Goal: Task Accomplishment & Management: Manage account settings

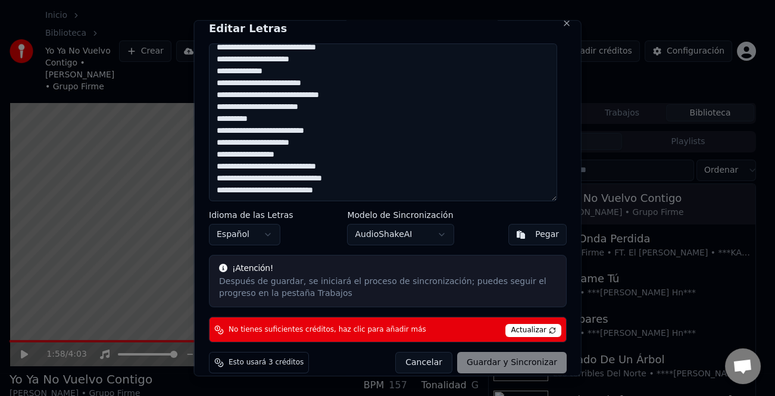
scroll to position [24, 0]
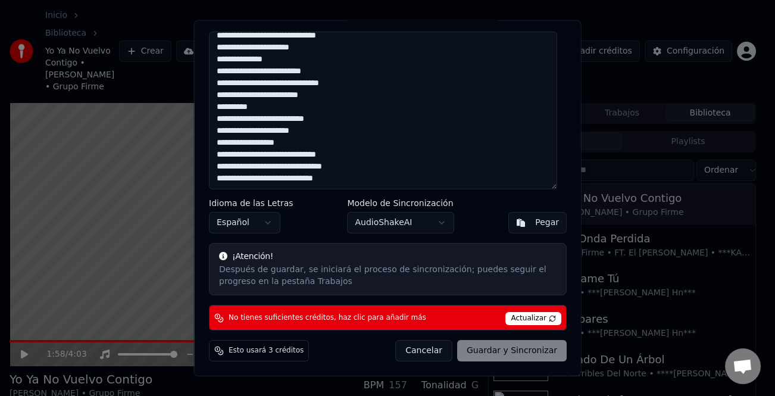
click at [426, 351] on button "Cancelar" at bounding box center [423, 350] width 57 height 21
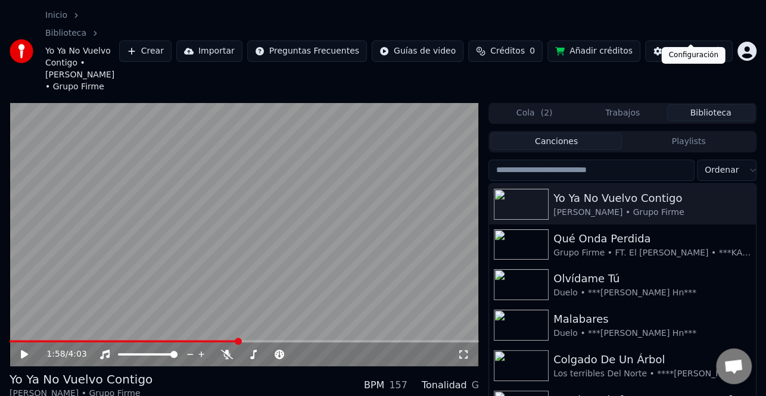
click at [700, 45] on div "Configuración" at bounding box center [696, 51] width 58 height 12
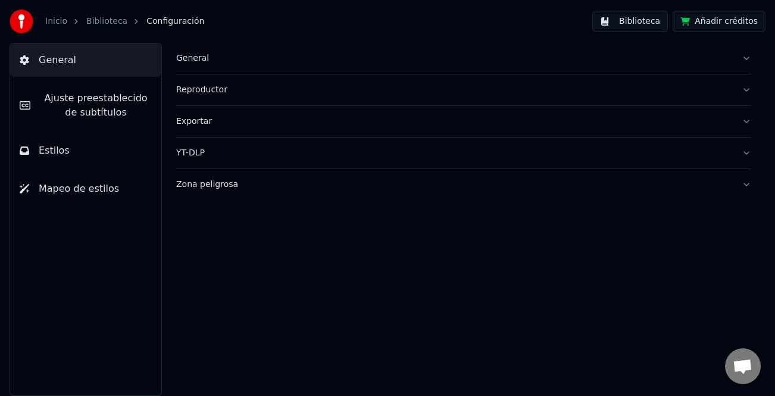
click at [92, 111] on span "Ajuste preestablecido de subtítulos" at bounding box center [96, 105] width 112 height 29
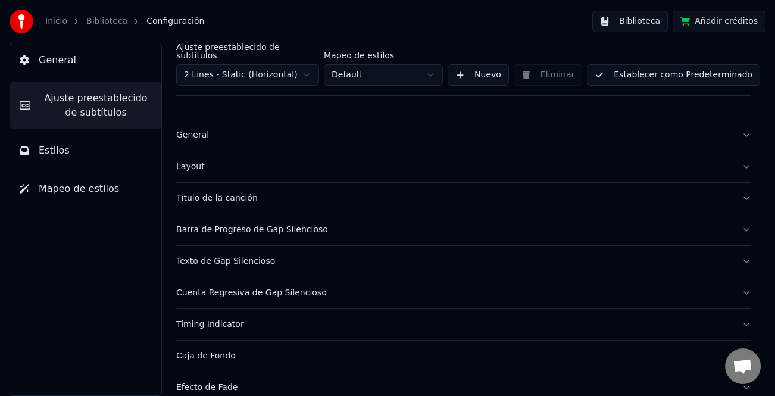
click at [306, 66] on html "Inicio Biblioteca Configuración Biblioteca Añadir créditos General Ajuste prees…" at bounding box center [387, 198] width 775 height 396
click at [322, 24] on html "Inicio Biblioteca Configuración Biblioteca Añadir créditos General Ajuste prees…" at bounding box center [387, 198] width 775 height 396
click at [301, 71] on html "Inicio Biblioteca Configuración Biblioteca Añadir créditos General Ajuste prees…" at bounding box center [387, 198] width 775 height 396
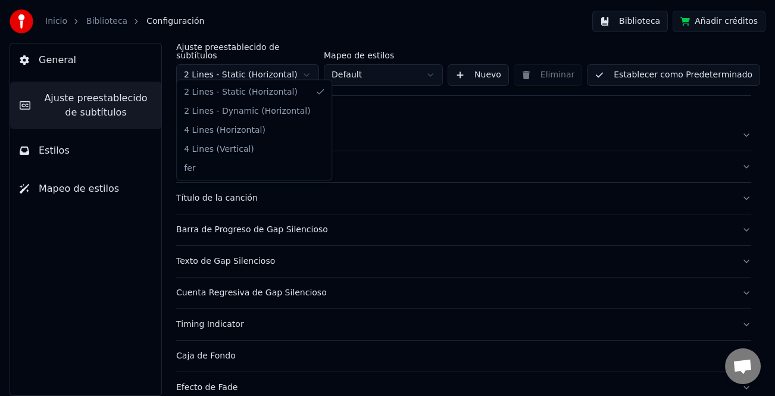
click at [336, 8] on html "Inicio Biblioteca Configuración Biblioteca Añadir créditos General Ajuste prees…" at bounding box center [387, 198] width 775 height 396
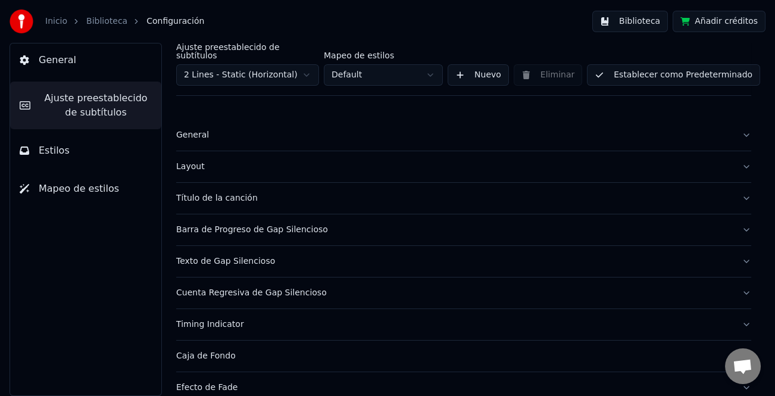
click at [100, 105] on span "Ajuste preestablecido de subtítulos" at bounding box center [96, 105] width 112 height 29
click at [191, 129] on div "General" at bounding box center [454, 135] width 556 height 12
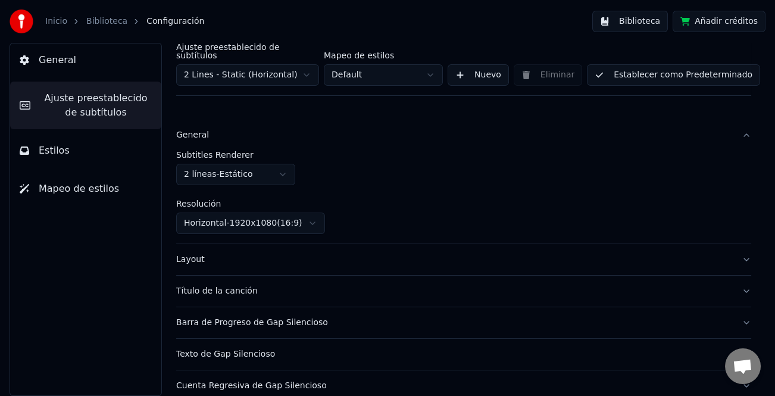
click at [280, 169] on html "Inicio Biblioteca Configuración Biblioteca Añadir créditos General Ajuste prees…" at bounding box center [387, 198] width 775 height 396
drag, startPoint x: 261, startPoint y: 192, endPoint x: 501, endPoint y: 194, distance: 240.0
click at [501, 194] on html "Inicio Biblioteca Configuración Biblioteca Añadir créditos General Ajuste prees…" at bounding box center [387, 198] width 775 height 396
click at [388, 135] on html "Inicio Biblioteca Configuración Biblioteca Añadir créditos General Ajuste prees…" at bounding box center [387, 198] width 775 height 396
click at [313, 219] on html "Inicio Biblioteca Configuración Biblioteca Añadir créditos General Ajuste prees…" at bounding box center [387, 198] width 775 height 396
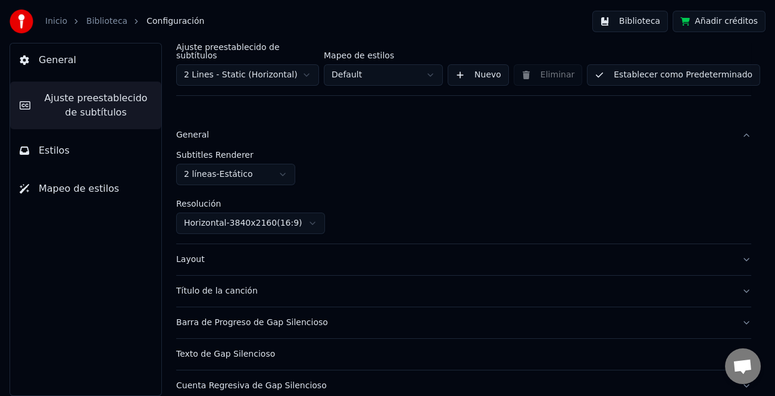
click at [631, 18] on button "Biblioteca" at bounding box center [631, 21] width 76 height 21
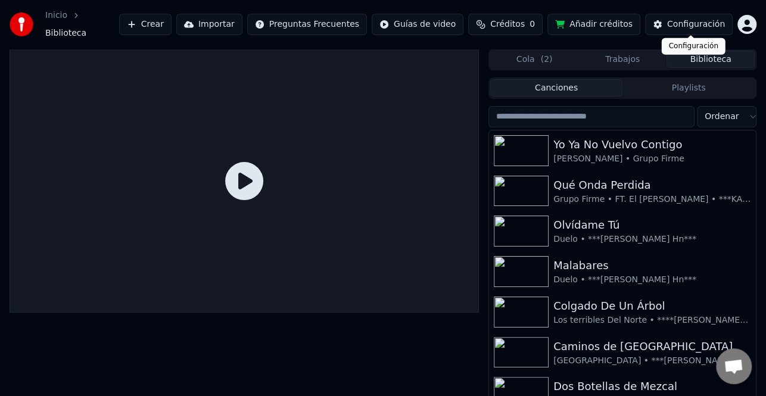
click at [697, 21] on div "Configuración" at bounding box center [696, 24] width 58 height 12
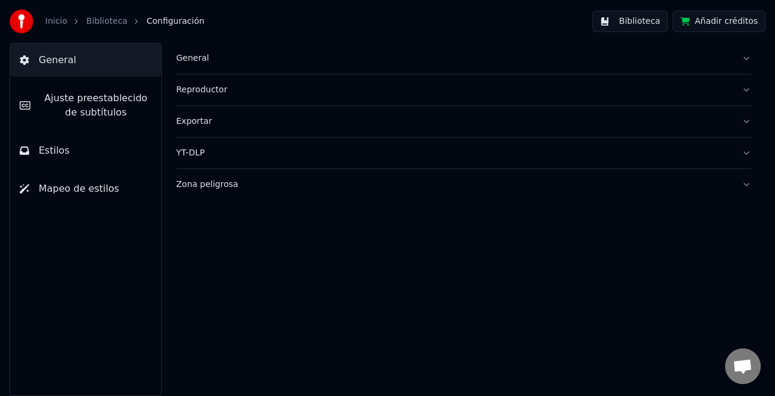
click at [123, 103] on span "Ajuste preestablecido de subtítulos" at bounding box center [96, 105] width 112 height 29
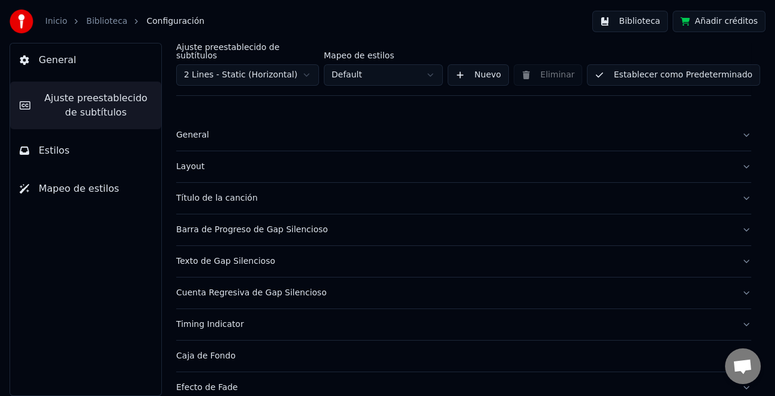
click at [180, 161] on div "Layout" at bounding box center [454, 167] width 556 height 12
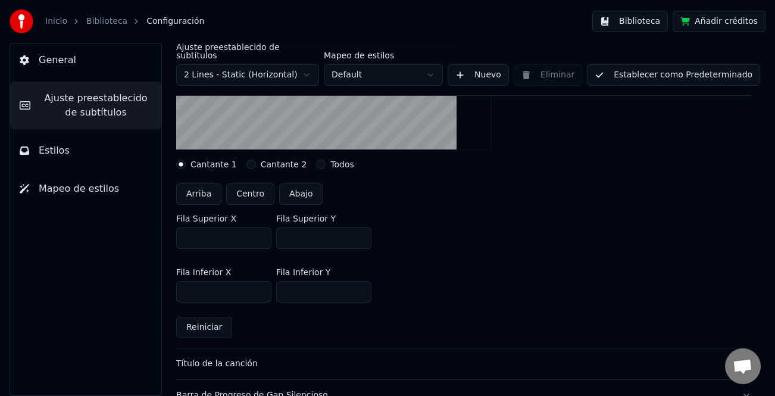
scroll to position [238, 0]
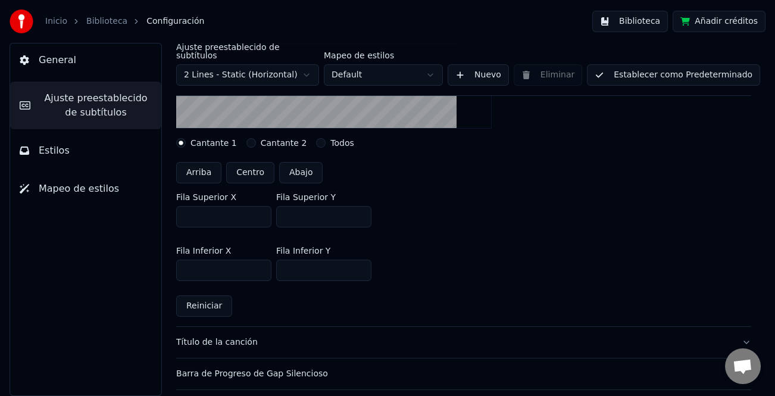
click at [208, 298] on button "Reiniciar" at bounding box center [204, 305] width 56 height 21
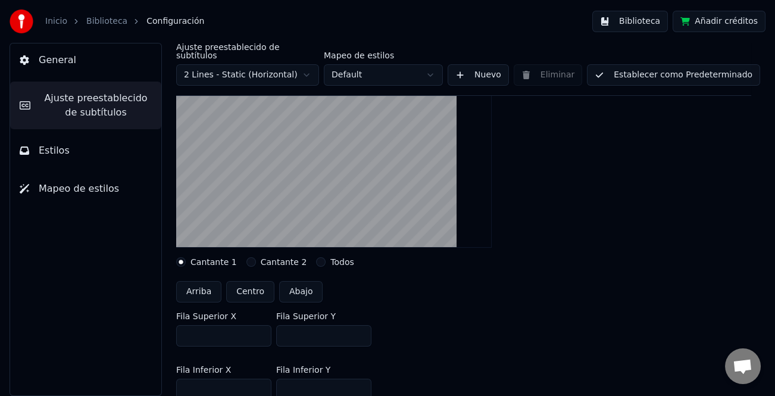
scroll to position [0, 0]
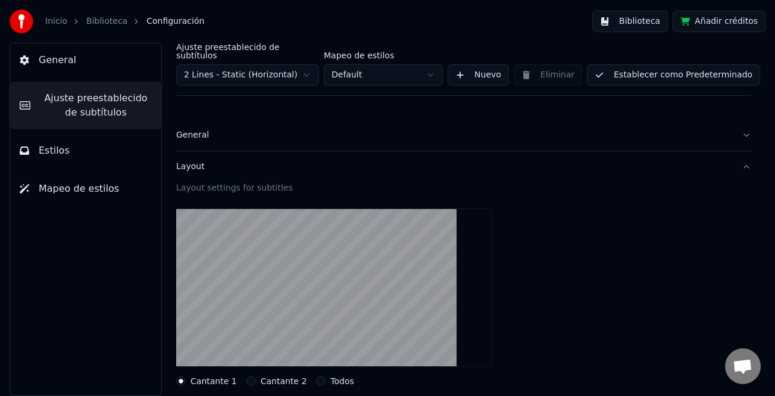
click at [188, 129] on div "General" at bounding box center [454, 135] width 556 height 12
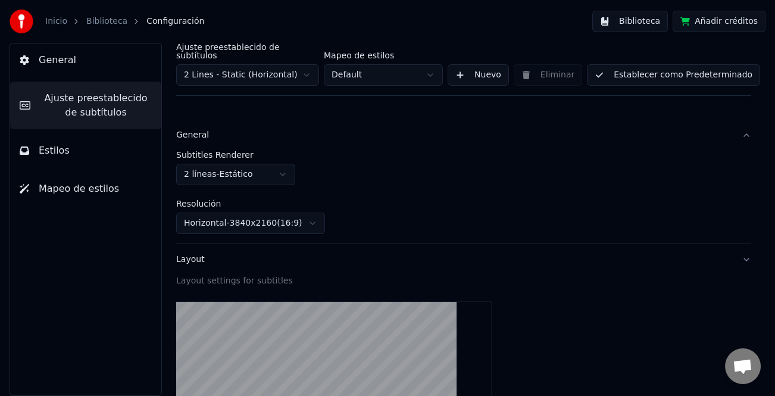
click at [191, 131] on div "General" at bounding box center [454, 135] width 556 height 12
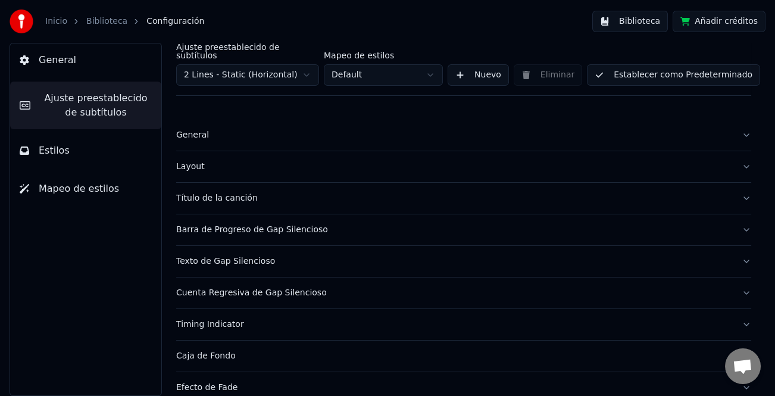
click at [191, 131] on div "General" at bounding box center [454, 135] width 556 height 12
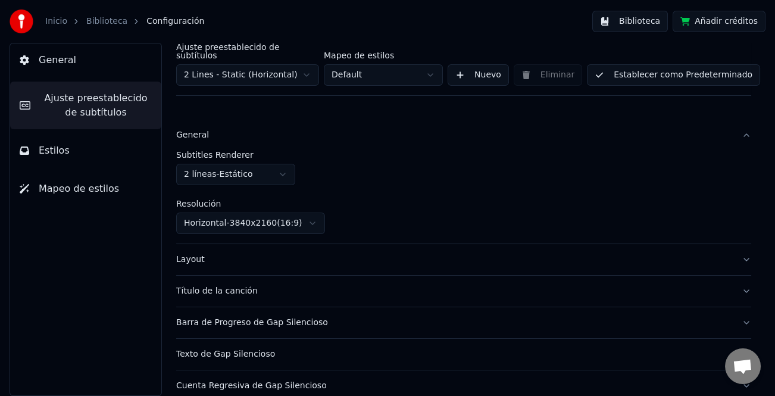
click at [307, 214] on html "Inicio Biblioteca Configuración Biblioteca Añadir créditos General Ajuste prees…" at bounding box center [387, 198] width 775 height 396
click at [192, 254] on div "Layout" at bounding box center [454, 260] width 556 height 12
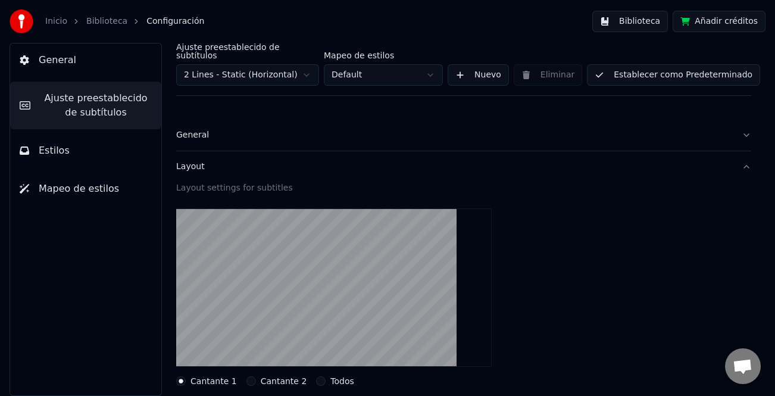
click at [194, 130] on div "General" at bounding box center [454, 135] width 556 height 12
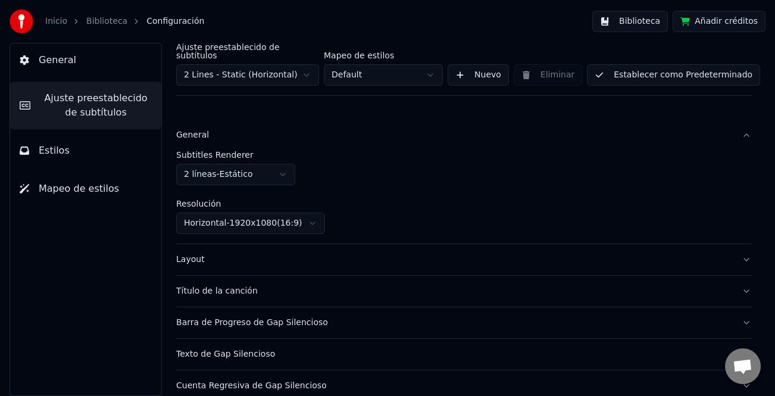
click at [304, 217] on html "Inicio Biblioteca Configuración Biblioteca Añadir créditos General Ajuste prees…" at bounding box center [387, 198] width 775 height 396
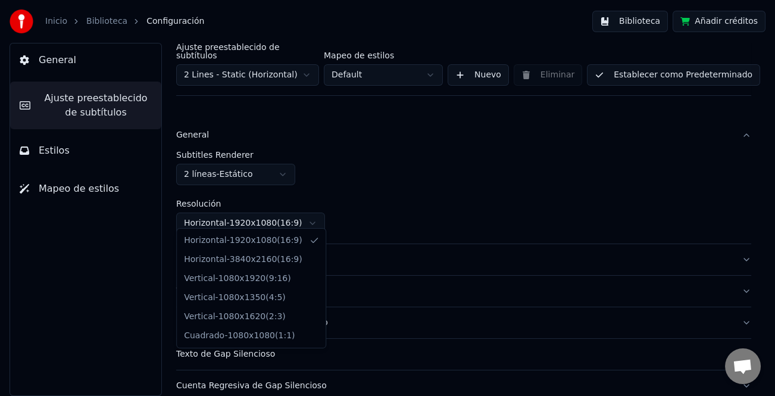
click at [448, 205] on html "Inicio Biblioteca Configuración Biblioteca Añadir créditos General Ajuste prees…" at bounding box center [387, 198] width 775 height 396
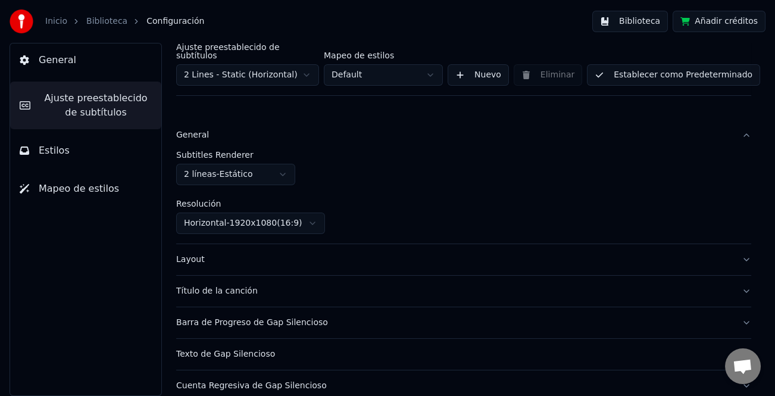
click at [310, 219] on html "Inicio Biblioteca Configuración Biblioteca Añadir créditos General Ajuste prees…" at bounding box center [387, 198] width 775 height 396
click at [311, 219] on html "Inicio Biblioteca Configuración Biblioteca Añadir créditos General Ajuste prees…" at bounding box center [387, 198] width 775 height 396
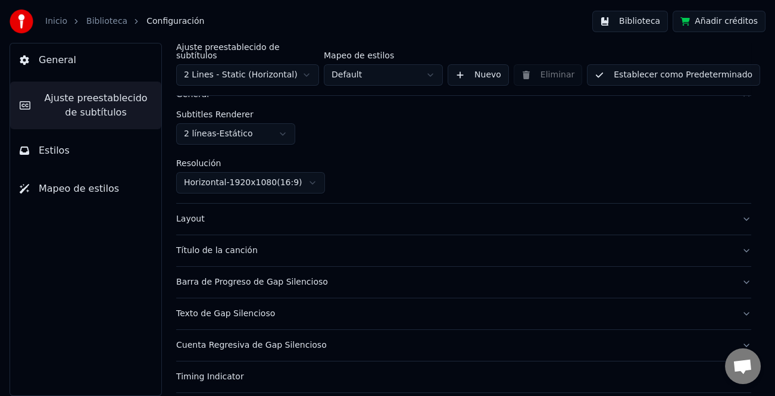
scroll to position [119, 0]
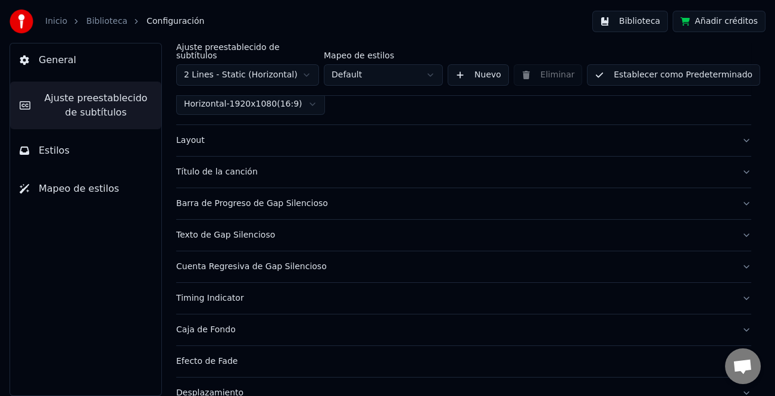
click at [188, 135] on div "Layout" at bounding box center [454, 141] width 556 height 12
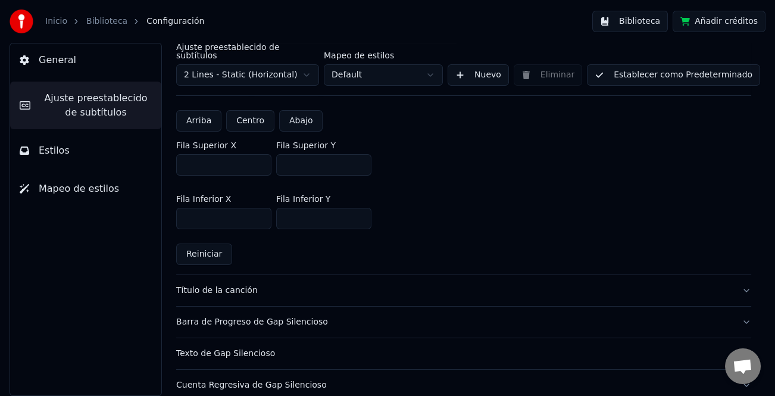
scroll to position [357, 0]
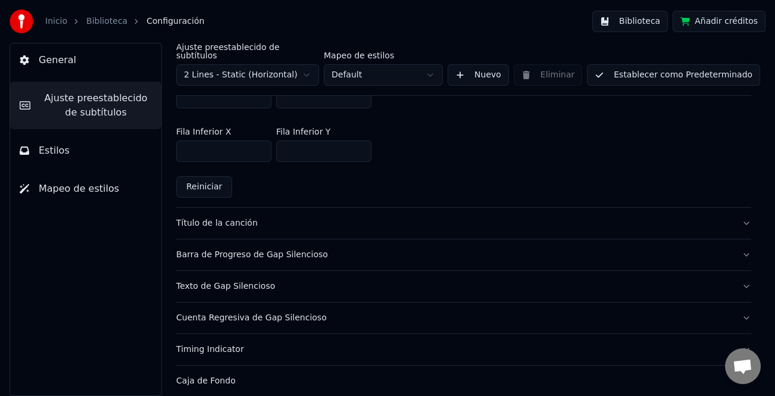
click at [186, 217] on div "Título de la canción" at bounding box center [454, 223] width 556 height 12
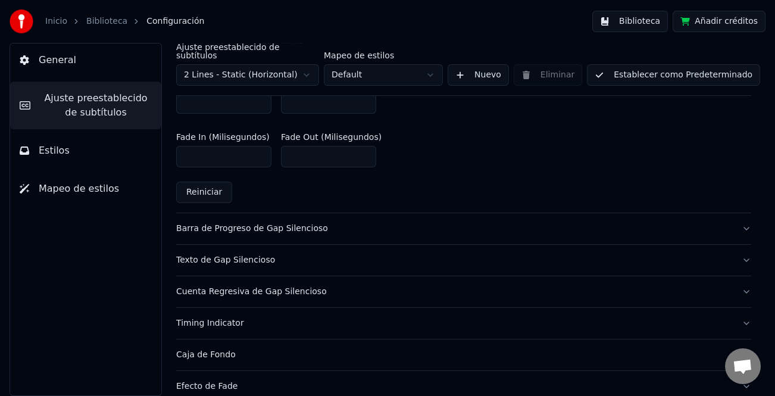
scroll to position [655, 0]
click at [275, 226] on button "Barra de Progreso de Gap Silencioso" at bounding box center [463, 228] width 575 height 31
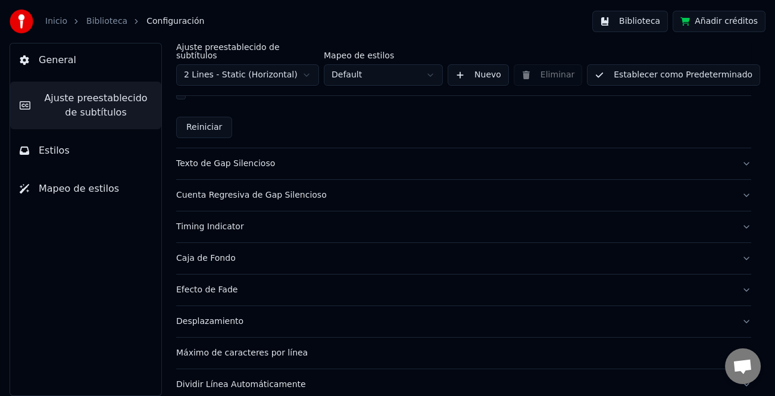
scroll to position [774, 0]
click at [238, 157] on div "Texto de Gap Silencioso" at bounding box center [454, 163] width 556 height 12
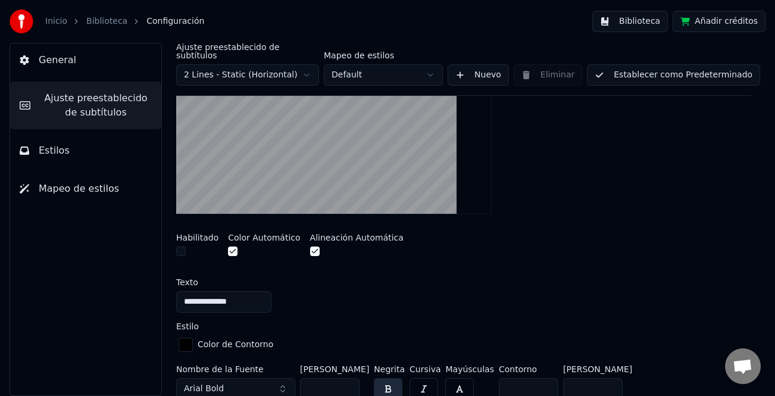
scroll to position [268, 0]
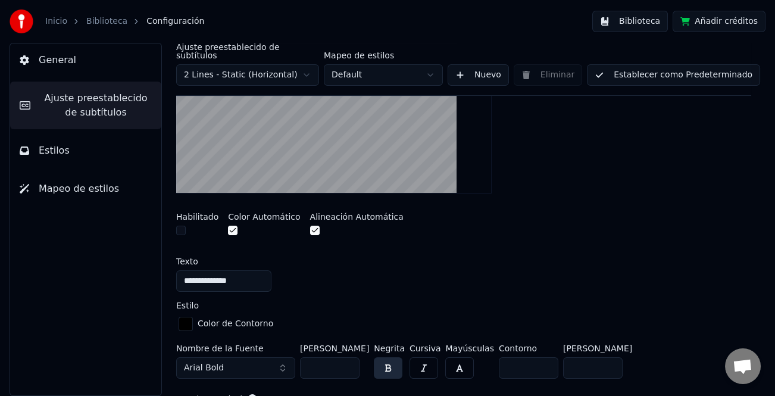
click at [345, 357] on input "**" at bounding box center [330, 367] width 60 height 21
click at [345, 357] on input "***" at bounding box center [330, 367] width 60 height 21
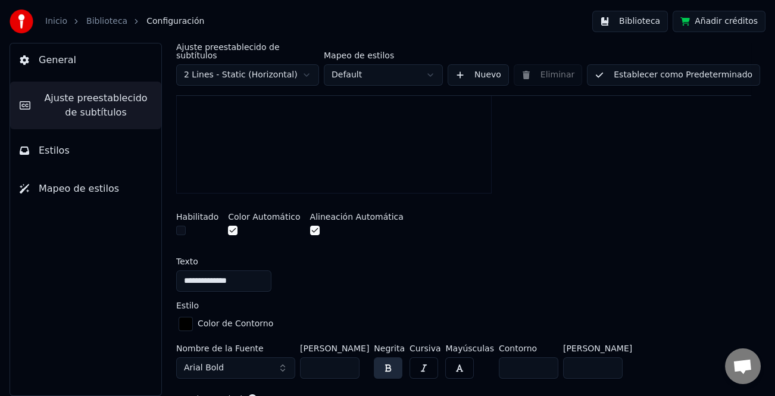
click at [345, 357] on input "***" at bounding box center [330, 367] width 60 height 21
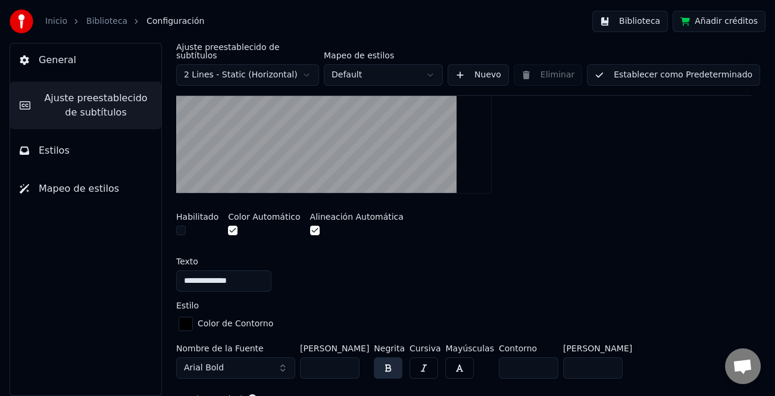
click at [345, 357] on input "***" at bounding box center [330, 367] width 60 height 21
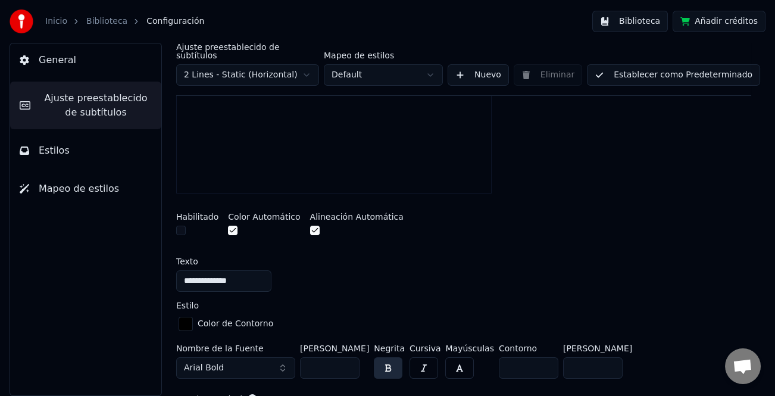
click at [345, 357] on input "***" at bounding box center [330, 367] width 60 height 21
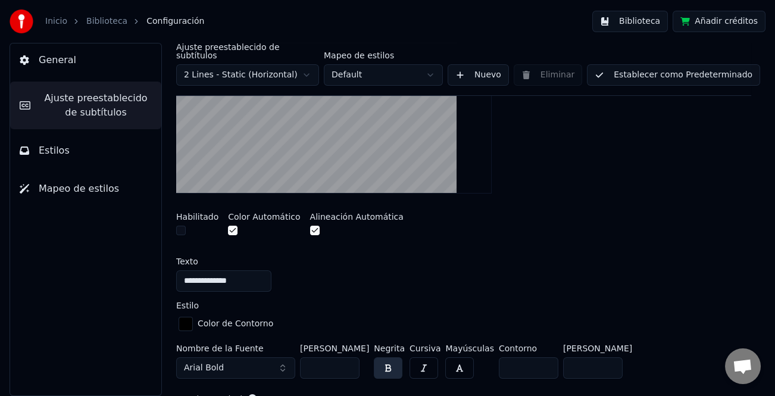
click at [345, 357] on input "***" at bounding box center [330, 367] width 60 height 21
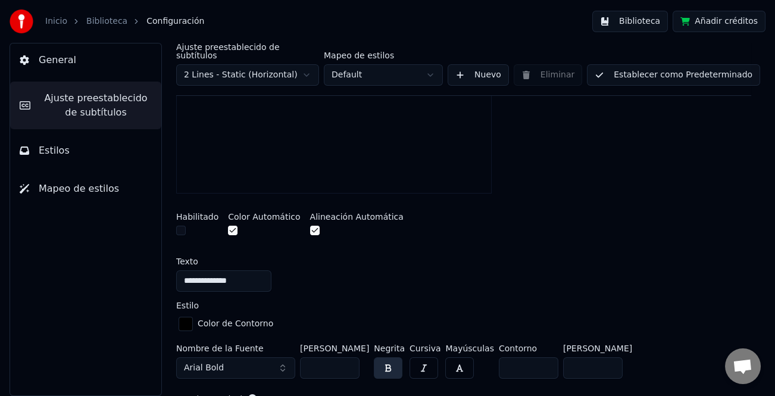
click at [345, 357] on input "***" at bounding box center [330, 367] width 60 height 21
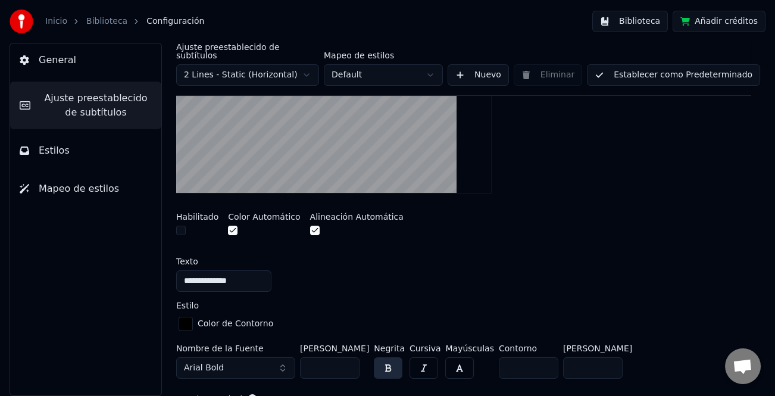
click at [345, 357] on input "***" at bounding box center [330, 367] width 60 height 21
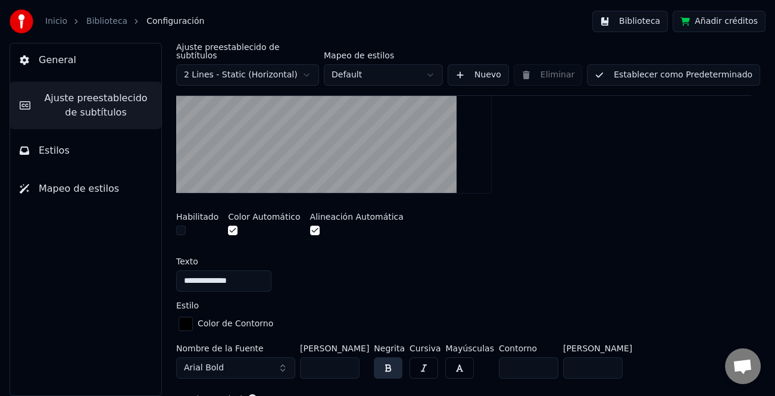
click at [345, 357] on input "***" at bounding box center [330, 367] width 60 height 21
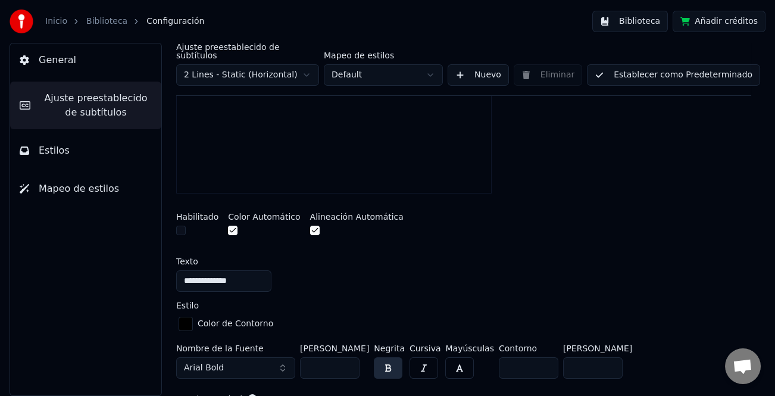
click at [345, 357] on input "***" at bounding box center [330, 367] width 60 height 21
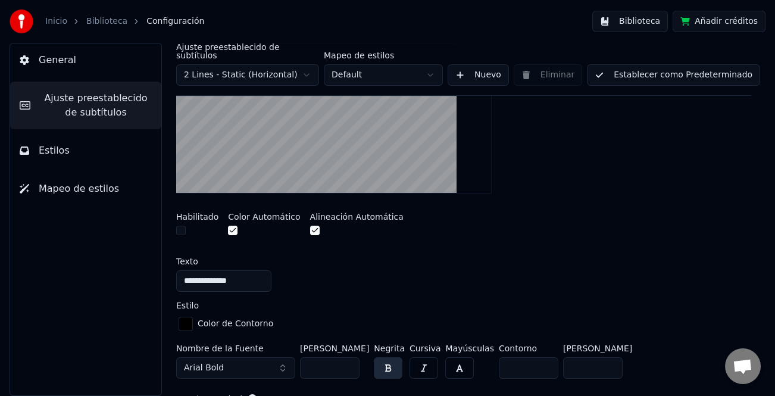
click at [345, 357] on input "***" at bounding box center [330, 367] width 60 height 21
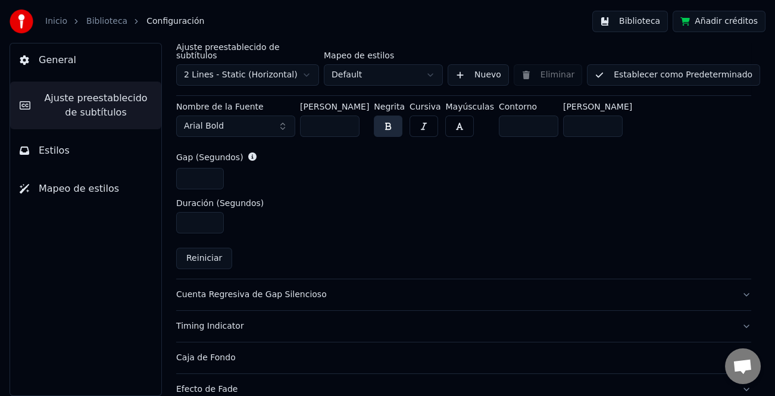
scroll to position [465, 0]
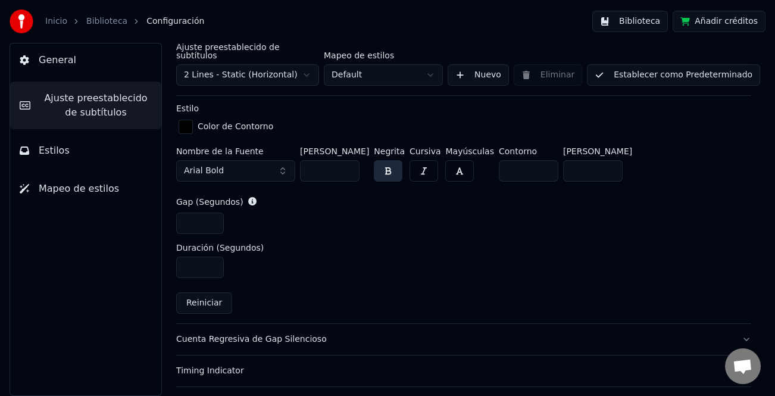
click at [194, 294] on button "Reiniciar" at bounding box center [204, 302] width 56 height 21
type input "**"
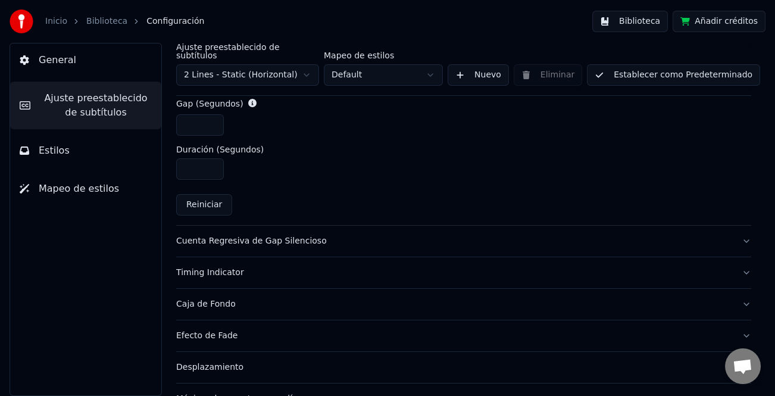
scroll to position [584, 0]
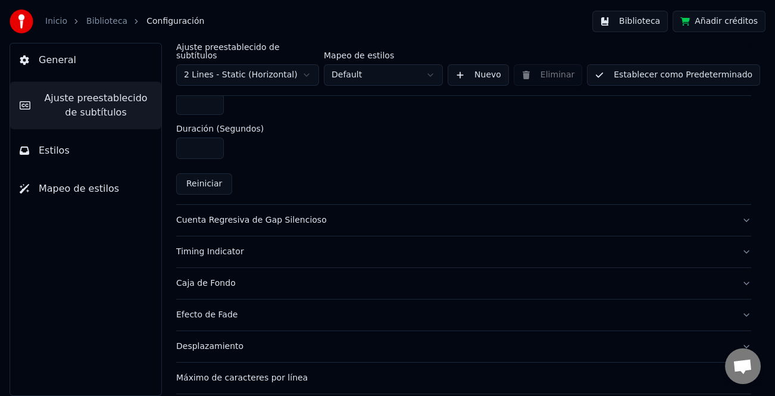
click at [291, 214] on div "Cuenta Regresiva de Gap Silencioso" at bounding box center [454, 220] width 556 height 12
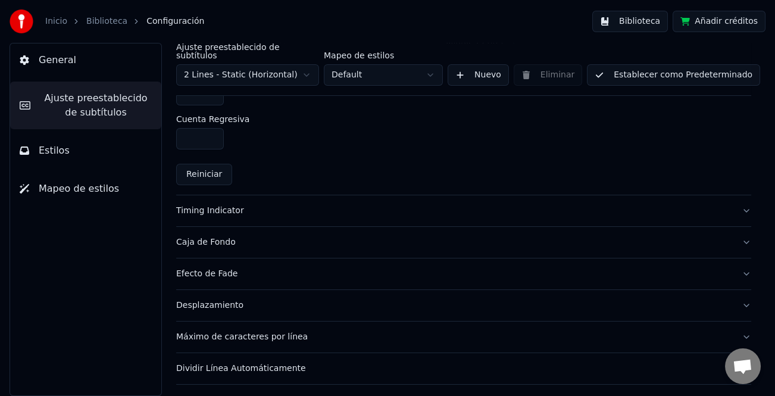
click at [225, 205] on div "Timing Indicator" at bounding box center [454, 211] width 556 height 12
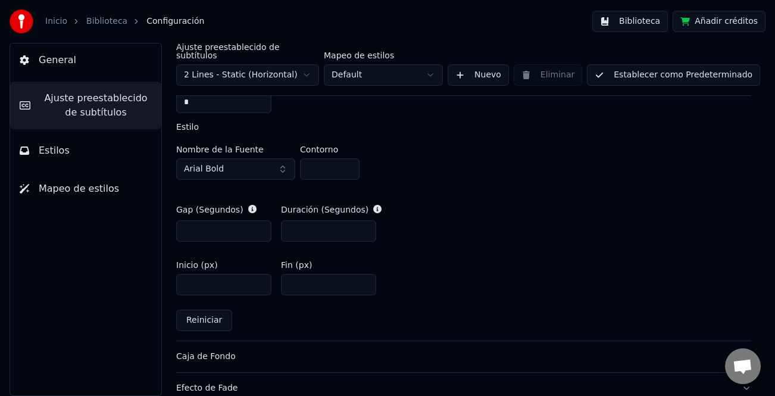
scroll to position [522, 0]
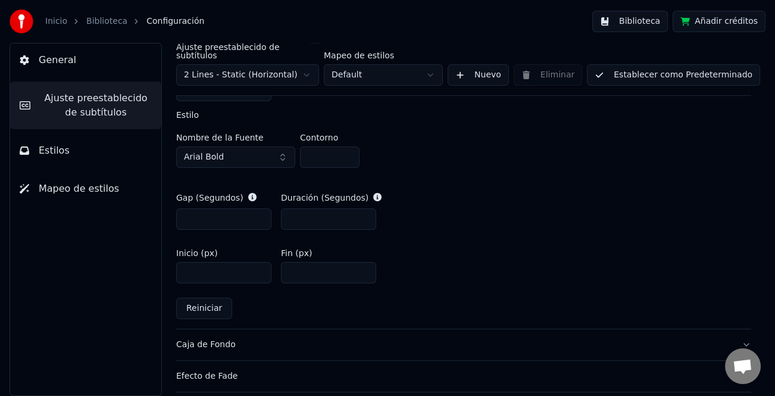
click at [211, 299] on button "Reiniciar" at bounding box center [204, 308] width 56 height 21
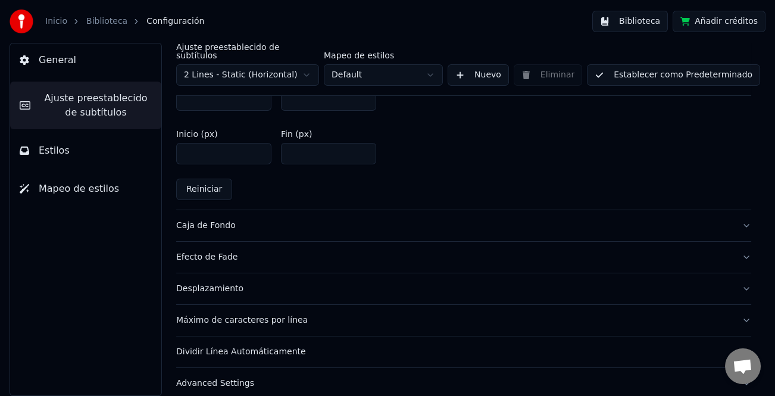
click at [192, 220] on div "Caja de Fondo" at bounding box center [454, 226] width 556 height 12
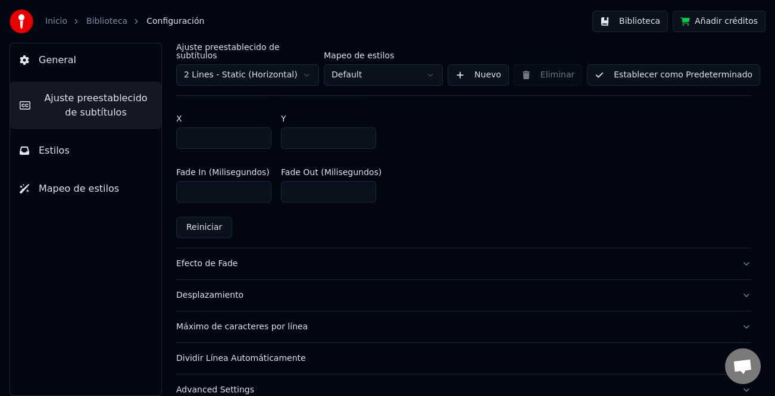
scroll to position [763, 0]
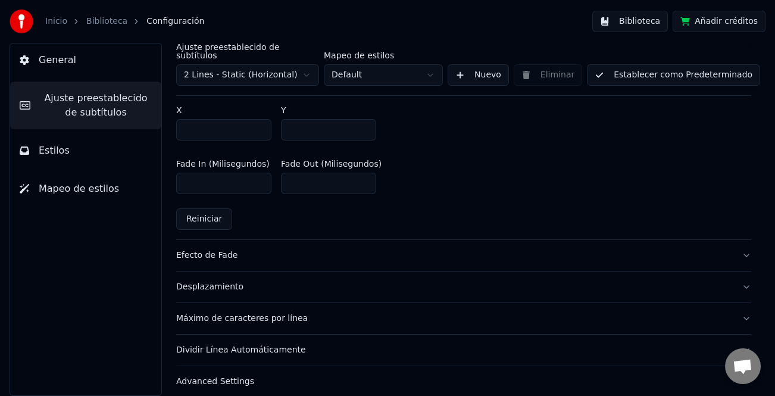
click at [207, 281] on div "Desplazamiento" at bounding box center [454, 287] width 556 height 12
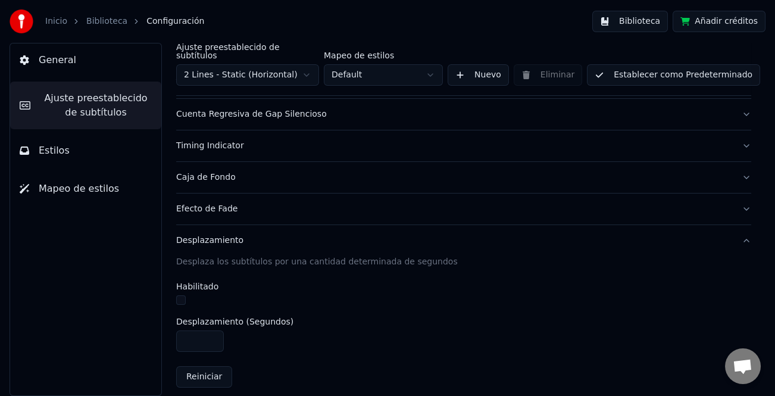
scroll to position [275, 0]
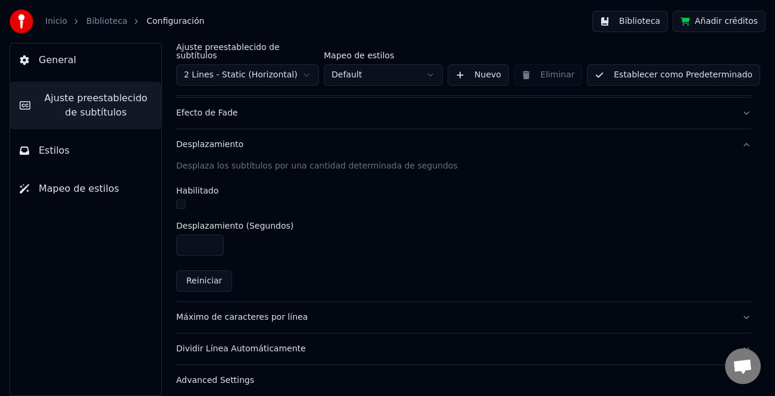
click at [203, 272] on button "Reiniciar" at bounding box center [204, 280] width 56 height 21
click at [275, 311] on div "Máximo de caracteres por línea" at bounding box center [454, 317] width 556 height 12
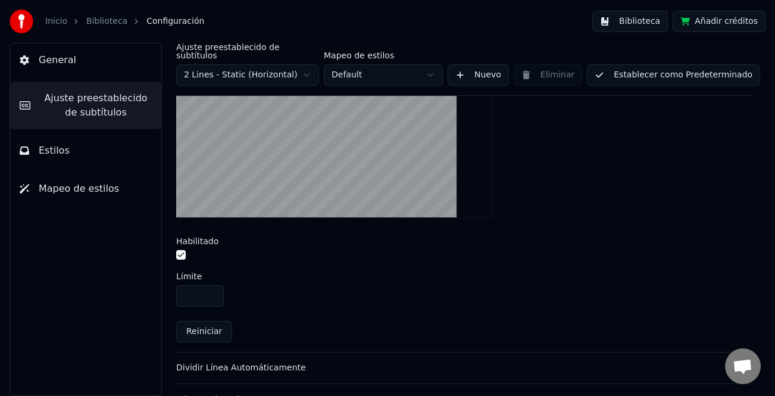
scroll to position [452, 0]
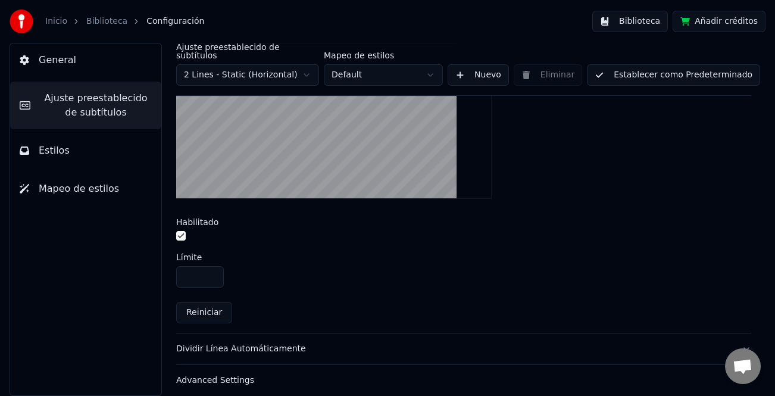
click at [206, 303] on button "Reiniciar" at bounding box center [204, 312] width 56 height 21
click at [211, 266] on input "**" at bounding box center [200, 276] width 48 height 21
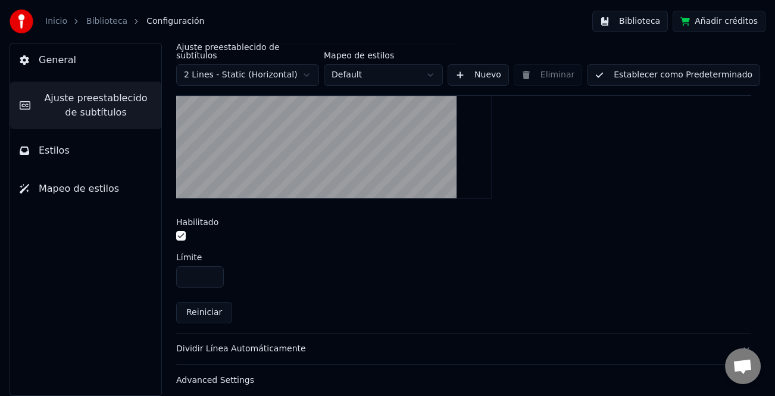
type input "**"
click at [211, 266] on input "**" at bounding box center [200, 276] width 48 height 21
click at [697, 66] on button "Establecer como Predeterminado" at bounding box center [673, 74] width 173 height 21
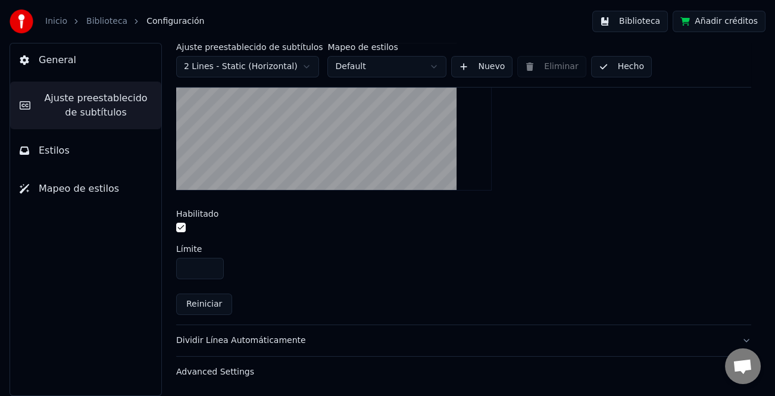
click at [619, 67] on button "Hecho" at bounding box center [621, 66] width 61 height 21
click at [624, 71] on button "Hecho" at bounding box center [621, 66] width 61 height 21
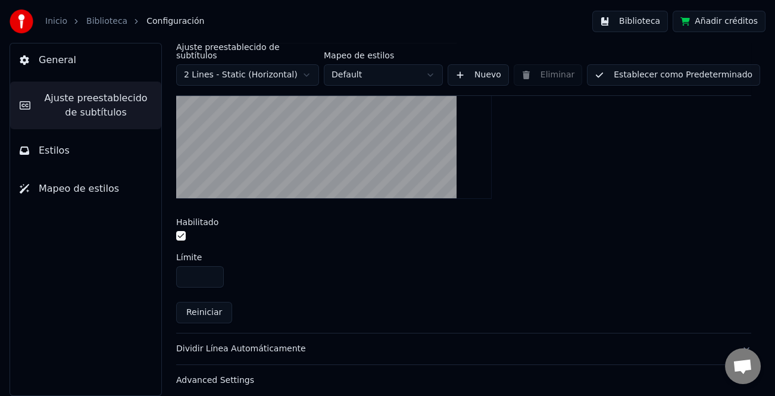
click at [638, 12] on button "Biblioteca" at bounding box center [631, 21] width 76 height 21
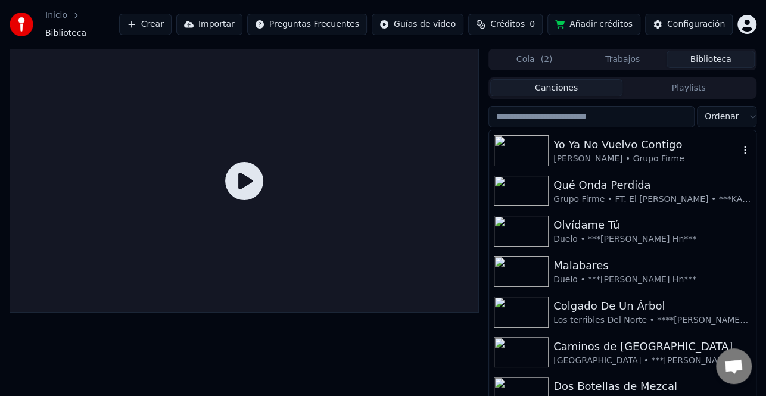
click at [637, 153] on div "[PERSON_NAME] • Grupo Firme" at bounding box center [646, 159] width 186 height 12
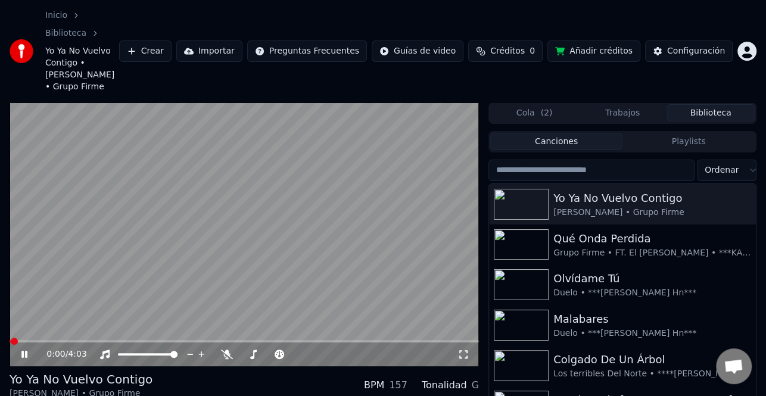
click at [310, 340] on span at bounding box center [244, 341] width 469 height 2
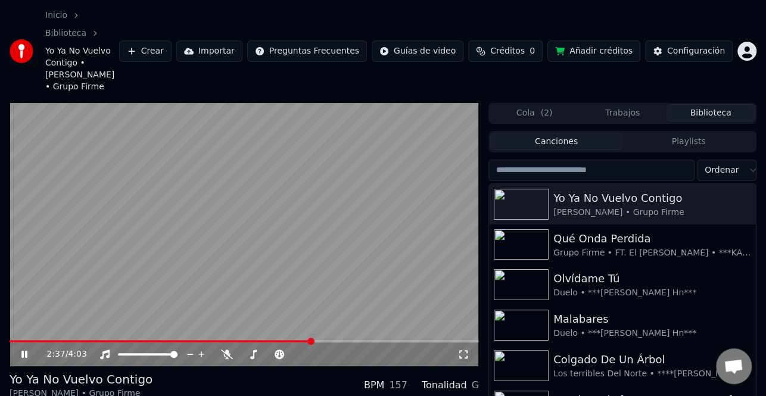
click at [312, 199] on video at bounding box center [244, 234] width 469 height 264
click at [307, 199] on video at bounding box center [244, 234] width 469 height 264
click at [341, 340] on span at bounding box center [244, 341] width 469 height 2
click at [142, 353] on span at bounding box center [130, 354] width 24 height 2
click at [142, 351] on span at bounding box center [142, 354] width 7 height 7
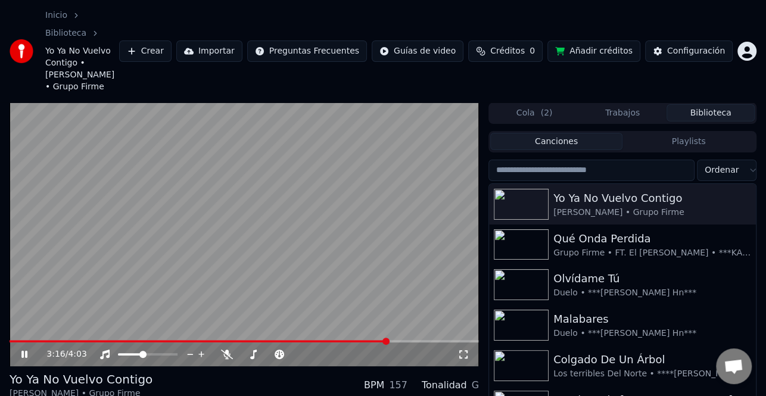
click at [24, 351] on icon at bounding box center [24, 354] width 6 height 7
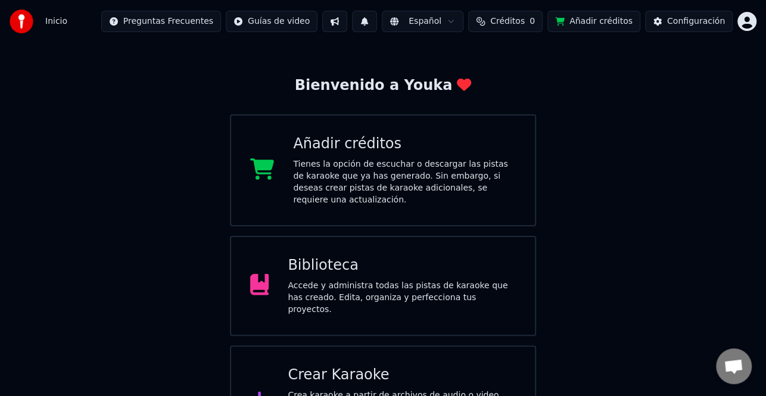
scroll to position [60, 0]
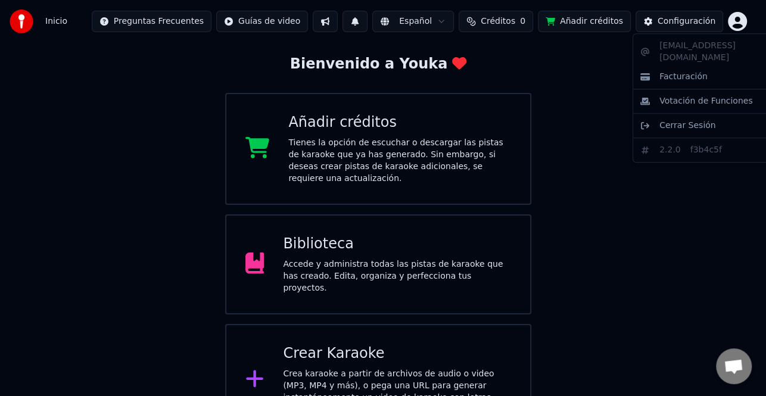
click at [747, 26] on html "Inicio Preguntas Frecuentes Guías de video Español Créditos 0 Añadir créditos C…" at bounding box center [383, 187] width 766 height 495
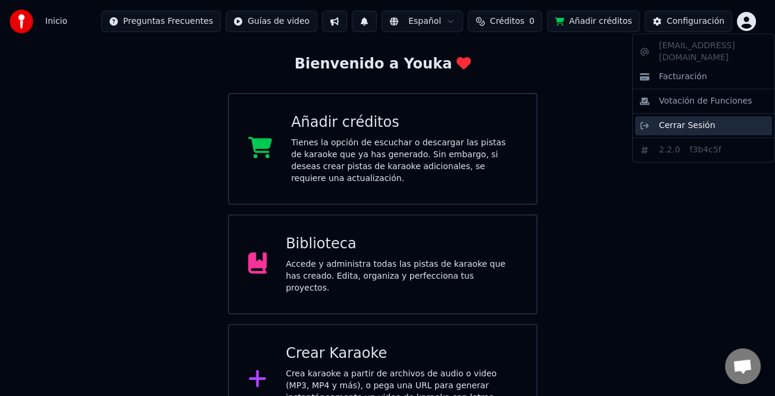
click at [691, 120] on span "Cerrar Sesión" at bounding box center [687, 126] width 57 height 12
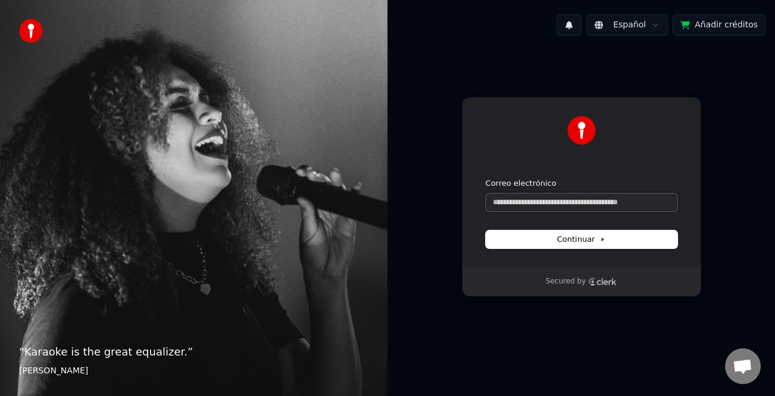
click at [520, 207] on input "Correo electrónico" at bounding box center [582, 203] width 192 height 18
click at [596, 245] on button "Continuar" at bounding box center [582, 239] width 192 height 18
type input "**********"
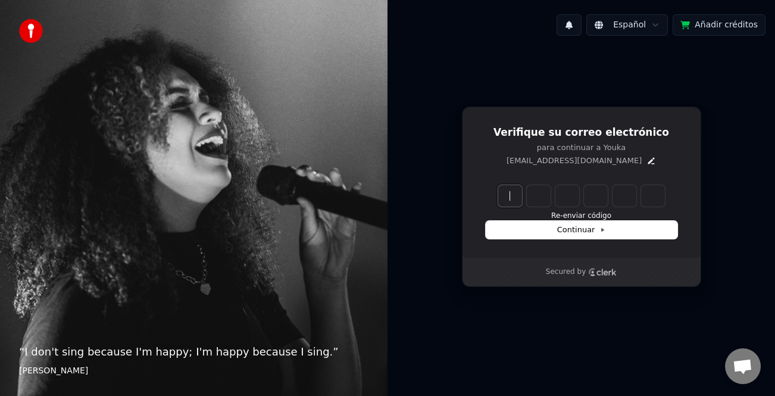
click at [515, 192] on input "Enter verification code" at bounding box center [593, 195] width 191 height 21
click at [524, 192] on input "Enter verification code" at bounding box center [593, 195] width 191 height 21
type input "******"
